Goal: Information Seeking & Learning: Learn about a topic

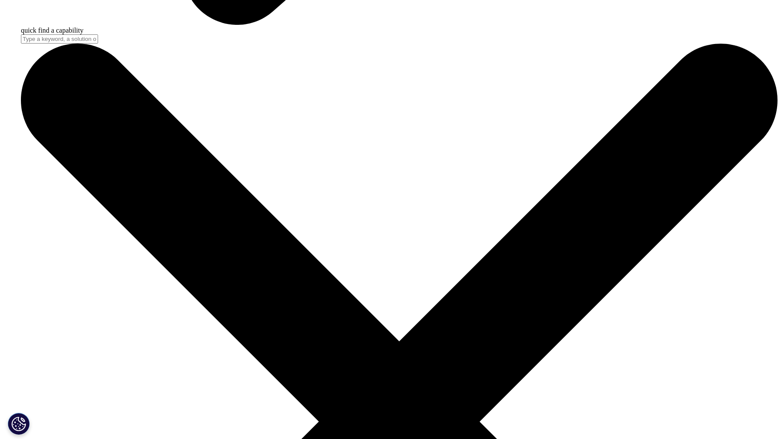
scroll to position [1124, 0]
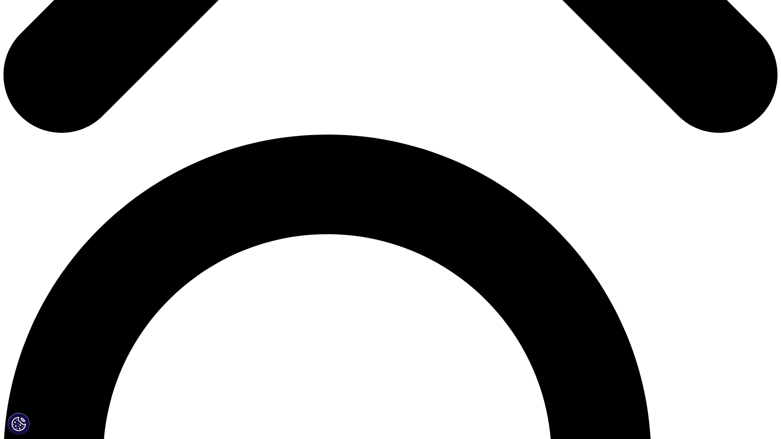
scroll to position [663, 0]
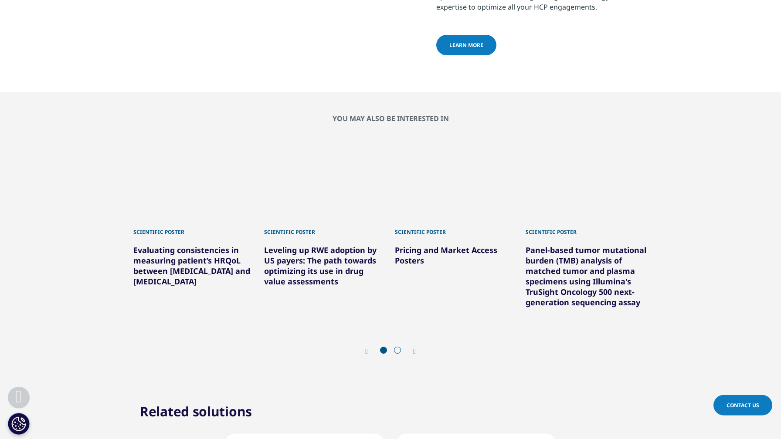
scroll to position [900, 0]
